Goal: Task Accomplishment & Management: Manage account settings

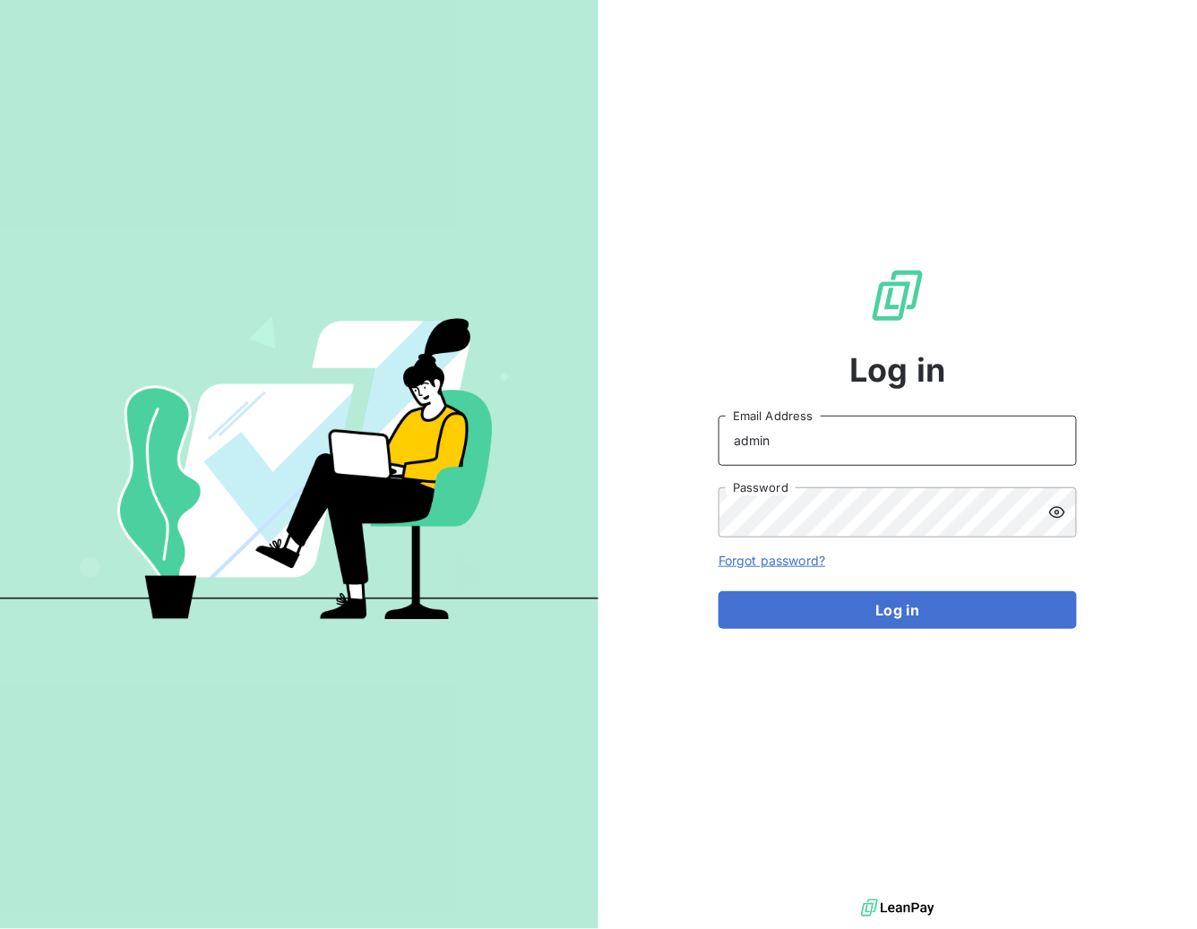
click at [841, 453] on input "admin" at bounding box center [898, 441] width 358 height 50
type input "admin@pierresinvestissement"
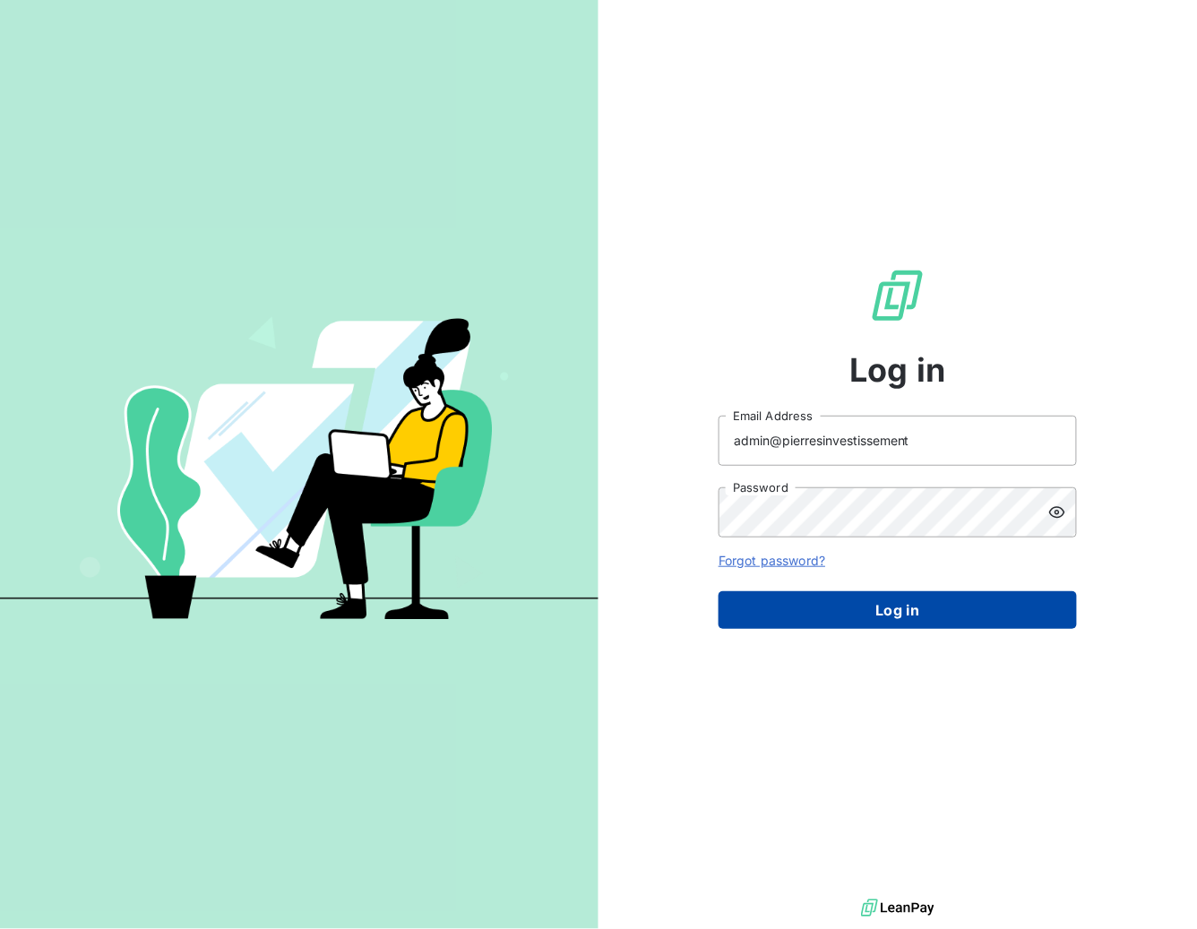
click at [888, 611] on button "Log in" at bounding box center [898, 610] width 358 height 38
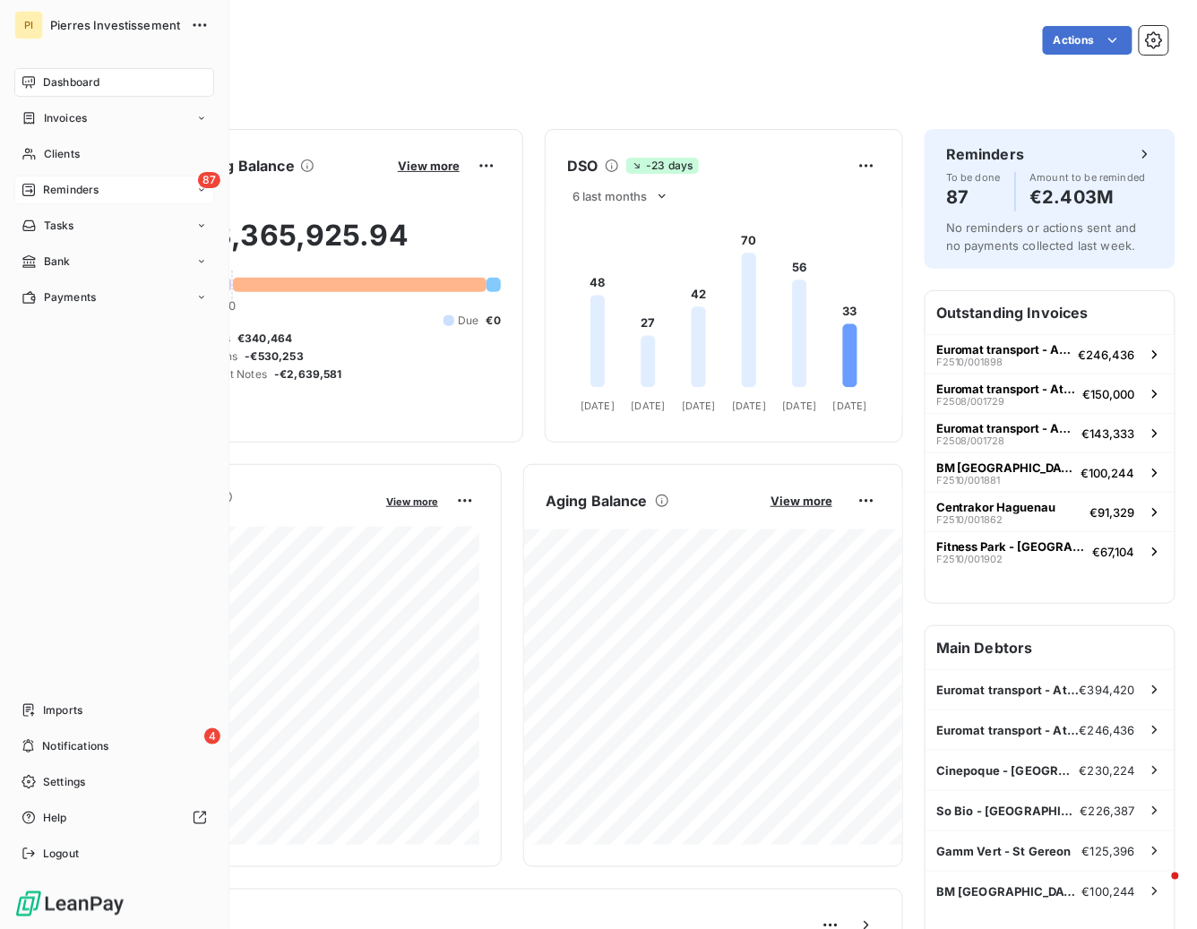
click at [67, 185] on span "Reminders" at bounding box center [71, 190] width 56 height 16
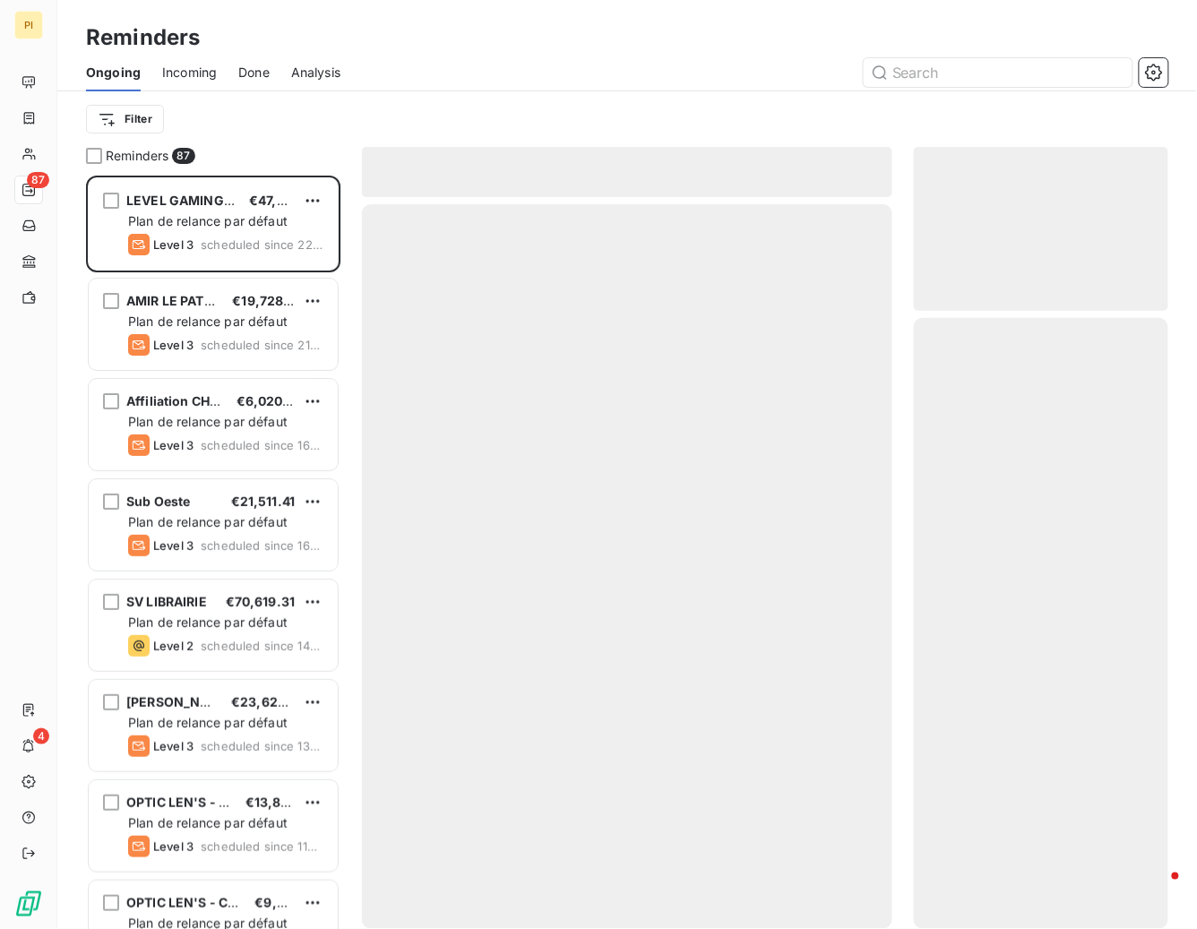
scroll to position [753, 254]
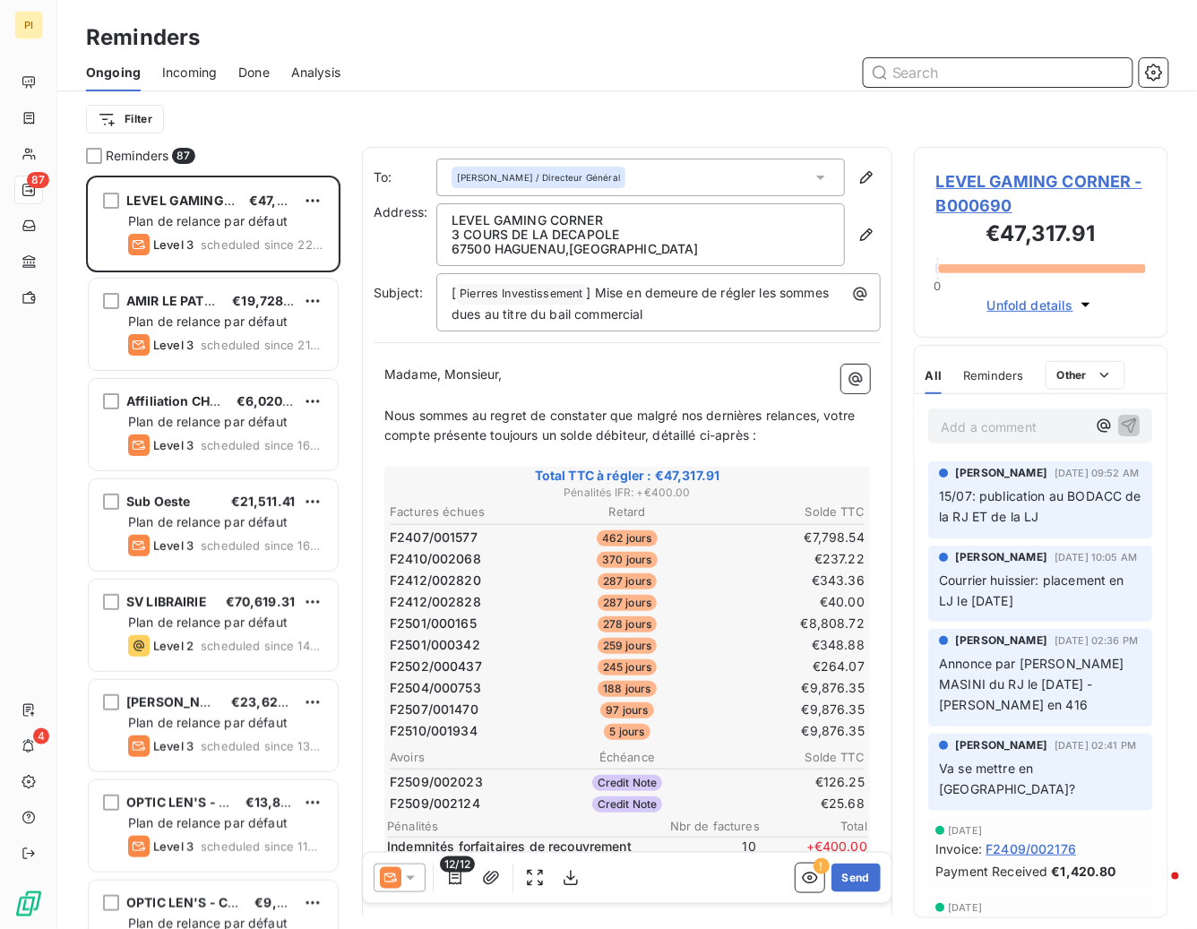
click at [261, 71] on span "Done" at bounding box center [253, 73] width 31 height 18
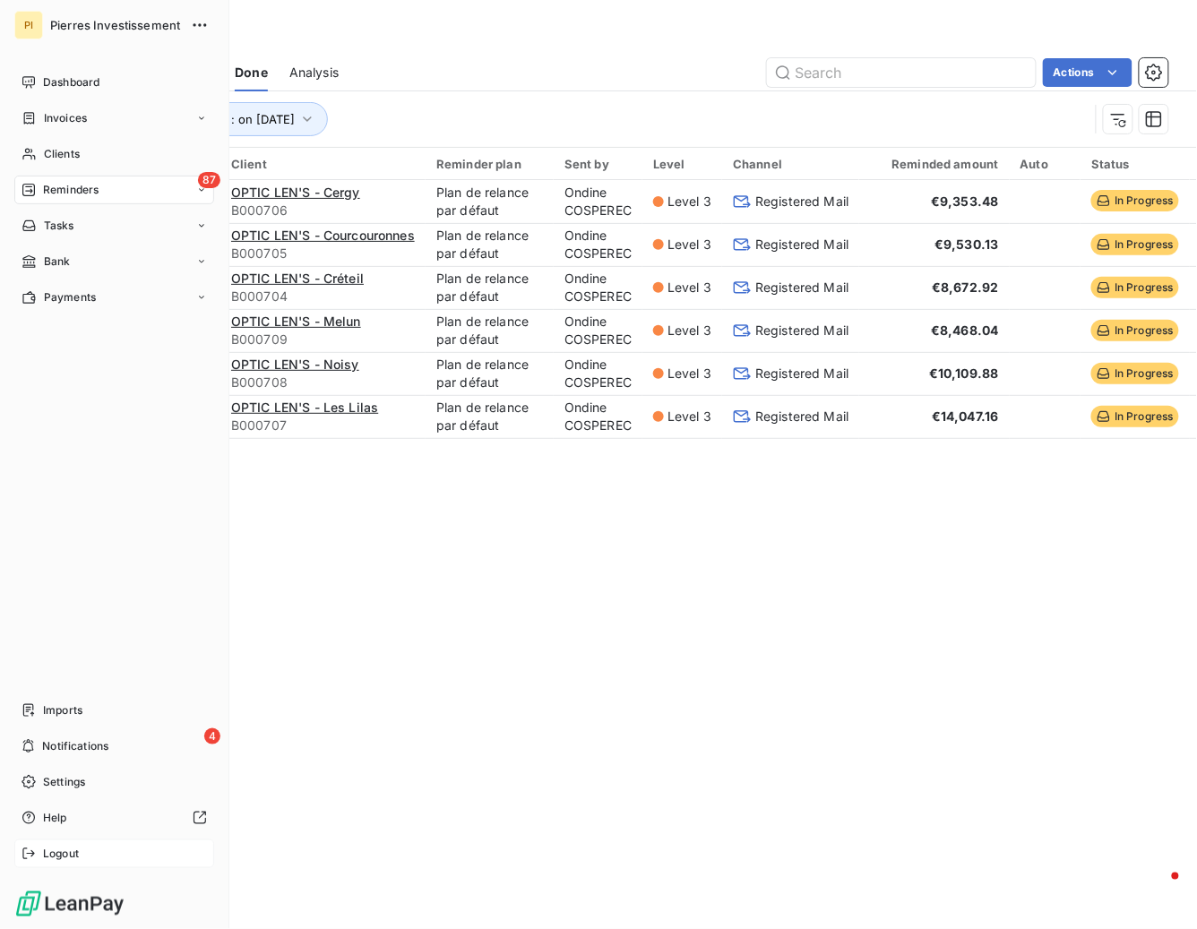
click at [62, 850] on span "Logout" at bounding box center [61, 854] width 36 height 16
